Goal: Browse casually: Explore the website without a specific task or goal

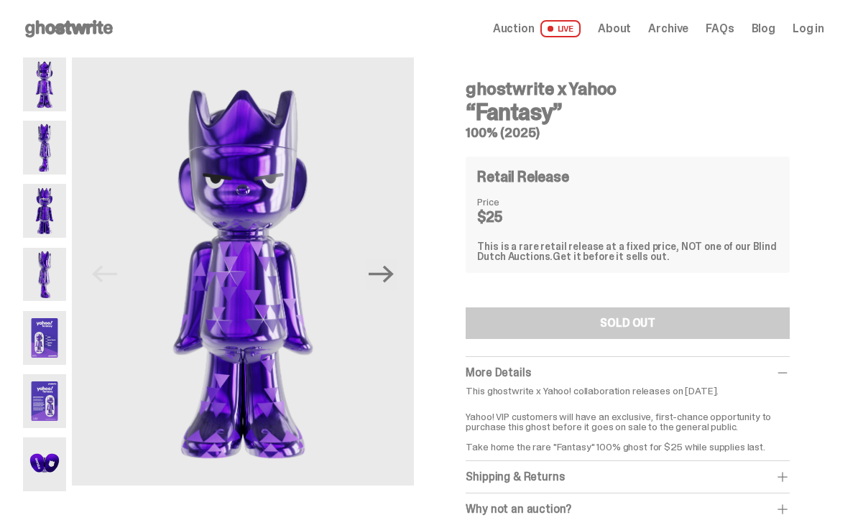
click at [582, 28] on span "LIVE" at bounding box center [561, 28] width 41 height 17
click at [391, 272] on icon "Next" at bounding box center [381, 274] width 25 height 25
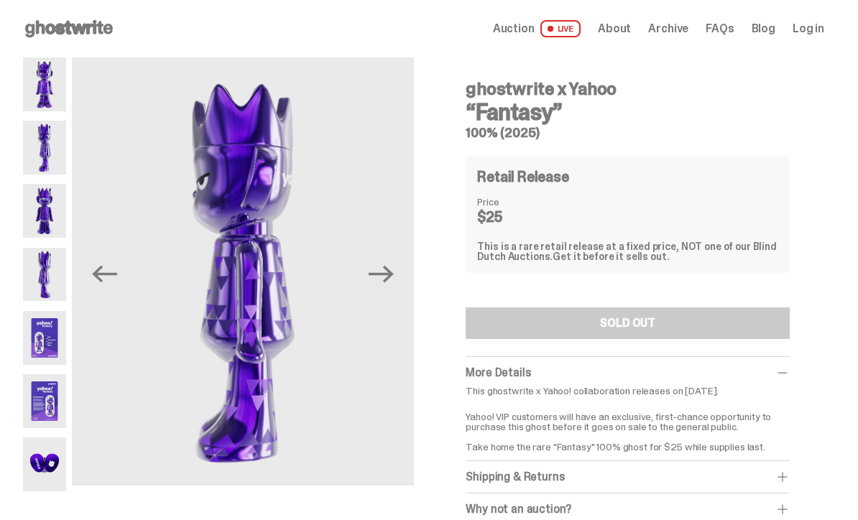
click at [394, 273] on icon "Next" at bounding box center [381, 274] width 25 height 17
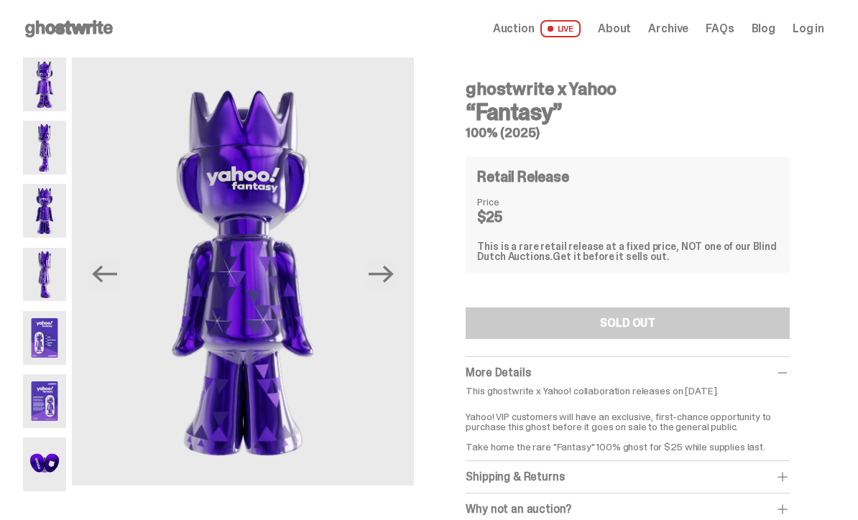
click at [403, 273] on img at bounding box center [243, 272] width 343 height 428
click at [387, 272] on icon "Next" at bounding box center [381, 274] width 25 height 25
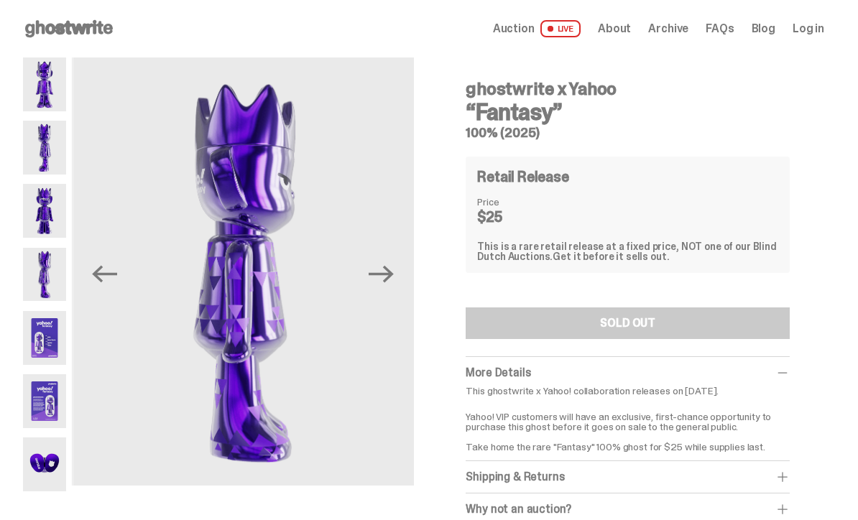
click at [390, 275] on icon "Next" at bounding box center [381, 274] width 25 height 17
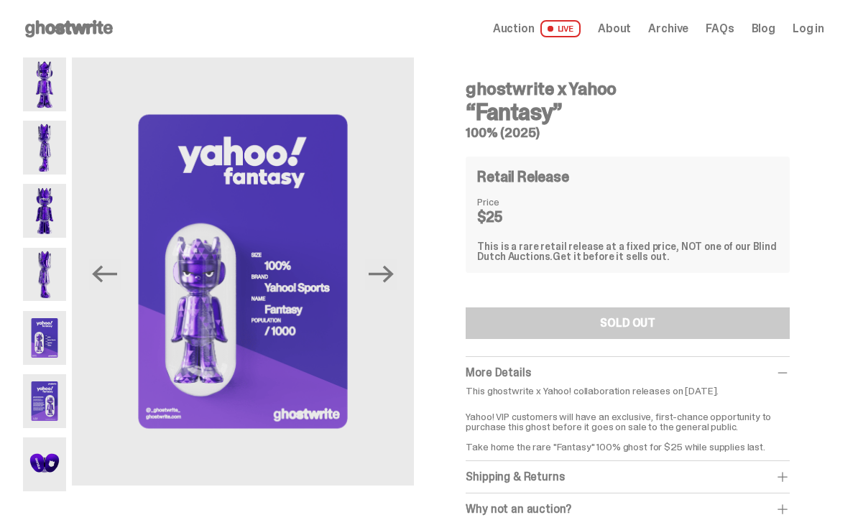
click at [394, 280] on icon "Next" at bounding box center [381, 274] width 25 height 25
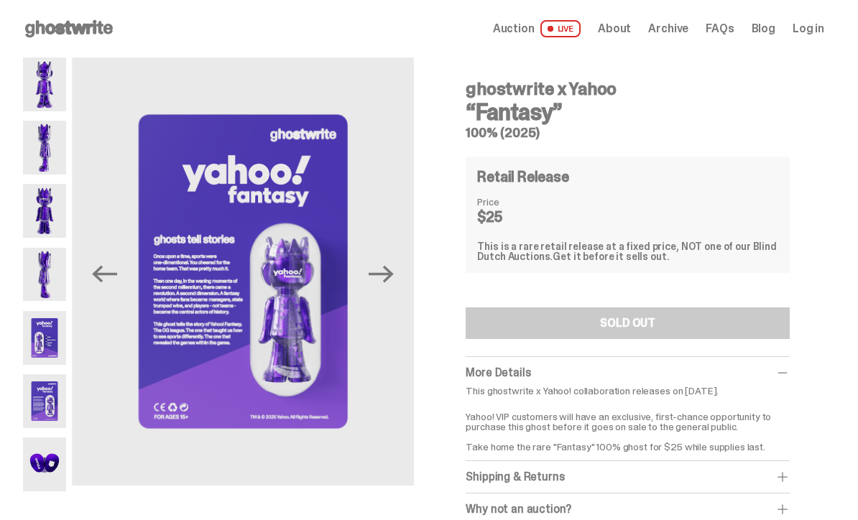
click at [394, 272] on icon "Next" at bounding box center [381, 274] width 25 height 17
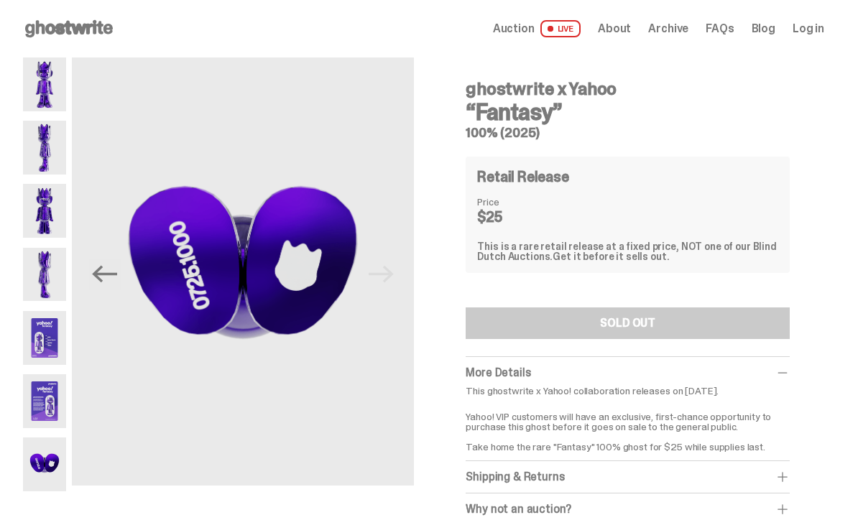
click at [397, 278] on img at bounding box center [243, 272] width 343 height 428
